Goal: Task Accomplishment & Management: Complete application form

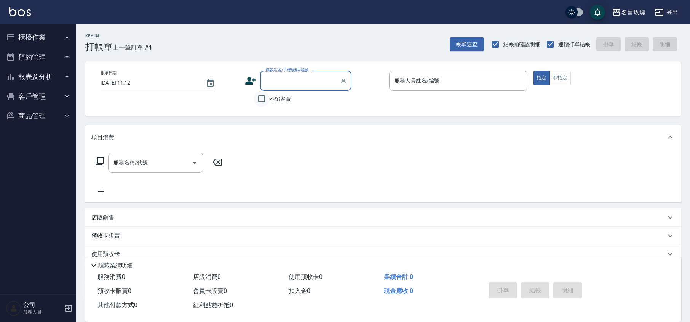
click at [258, 96] on input "不留客資" at bounding box center [262, 99] width 16 height 16
checkbox input "false"
click at [273, 81] on div "顧客姓名/手機號碼/編號 顧客姓名/手機號碼/編號" at bounding box center [305, 80] width 91 height 20
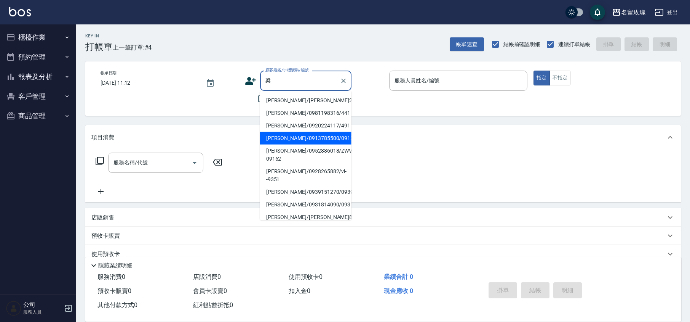
click at [277, 139] on li "[PERSON_NAME]/0913785500/0913785500" at bounding box center [305, 138] width 91 height 13
type input "[PERSON_NAME]/0913785500/0913785500"
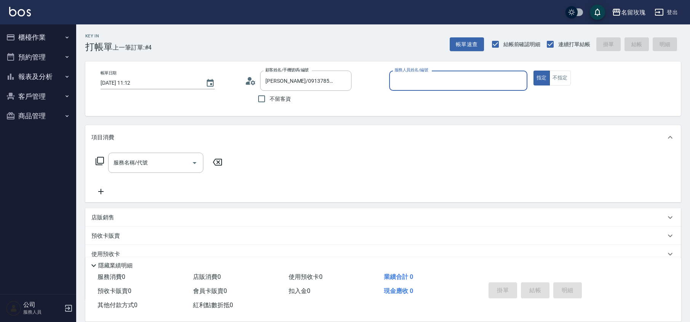
type input "[PERSON_NAME]-1"
click at [132, 162] on input "服務名稱/代號" at bounding box center [150, 162] width 77 height 13
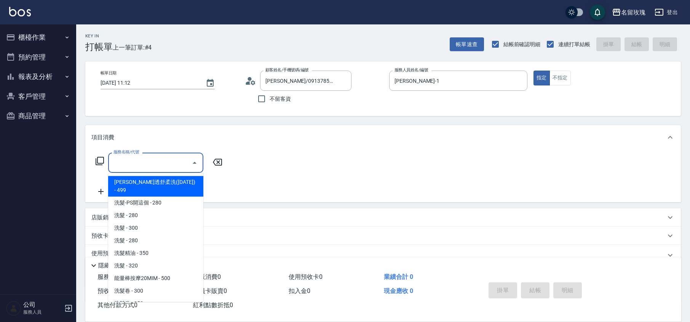
type input "ㄉ"
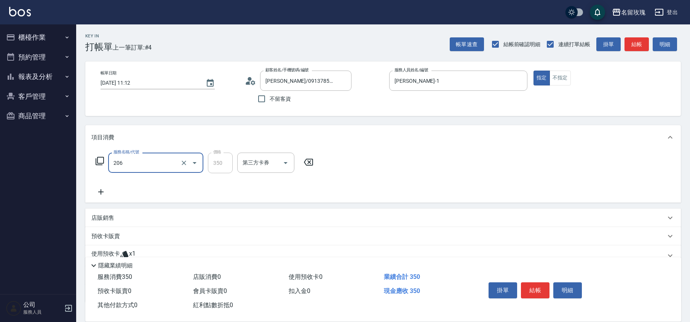
type input "洗髮精油(206)"
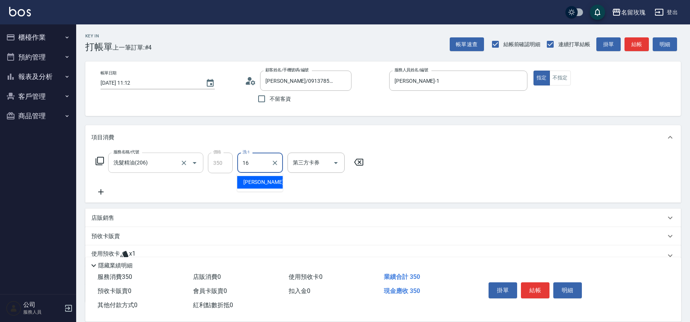
type input "[PERSON_NAME]-16"
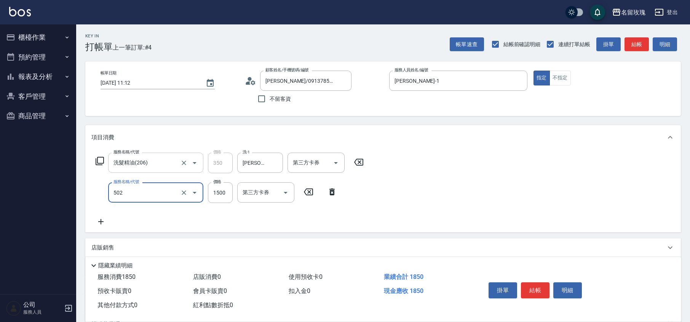
type input "染髮(502)"
type input "1800"
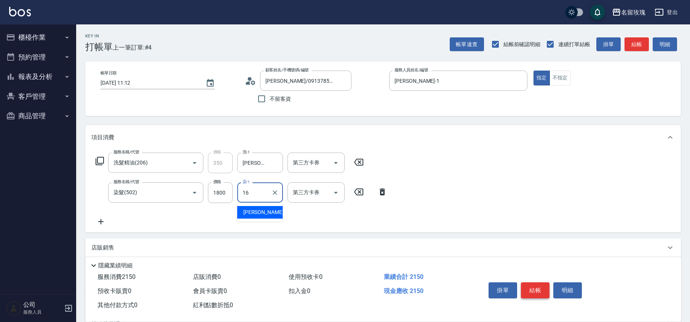
type input "16"
click at [535, 286] on button "結帳" at bounding box center [535, 290] width 29 height 16
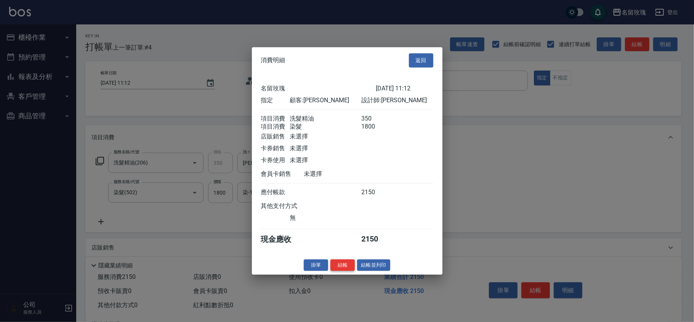
click at [338, 267] on button "結帳" at bounding box center [342, 265] width 24 height 12
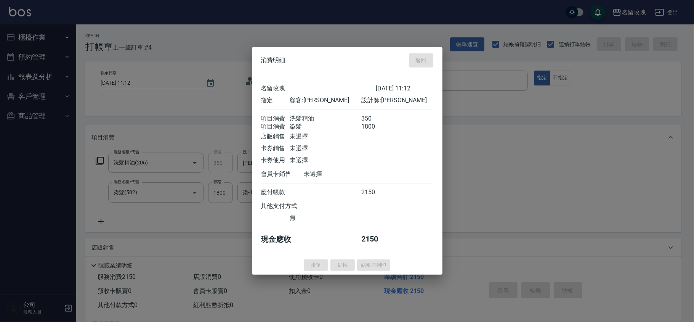
type input "[DATE] 12:40"
